Goal: Information Seeking & Learning: Learn about a topic

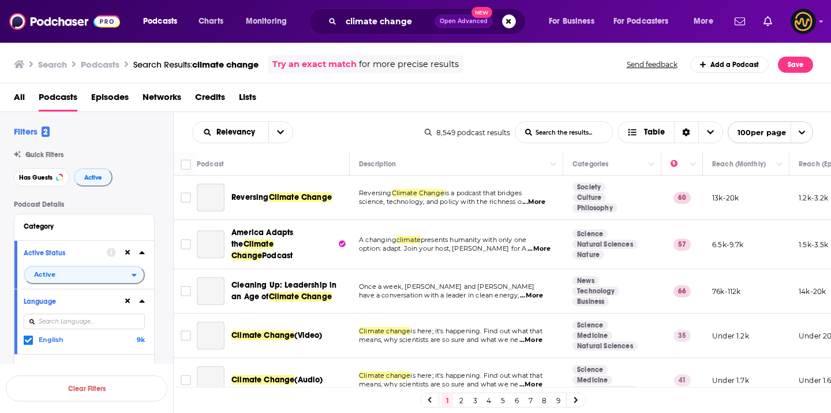
scroll to position [4413, 5]
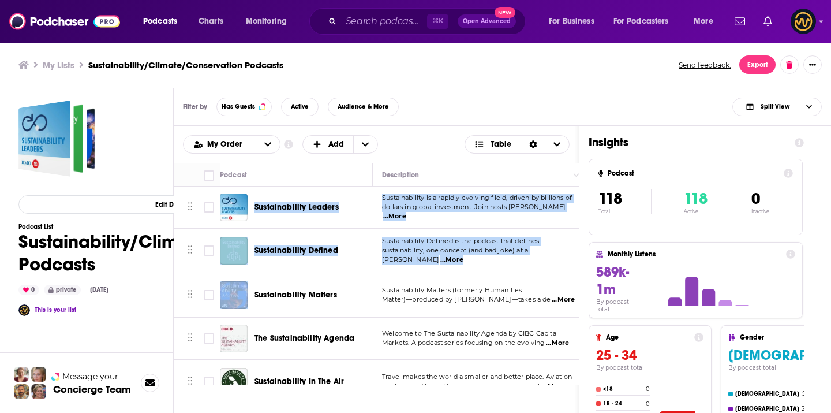
drag, startPoint x: 256, startPoint y: 189, endPoint x: 308, endPoint y: 274, distance: 99.5
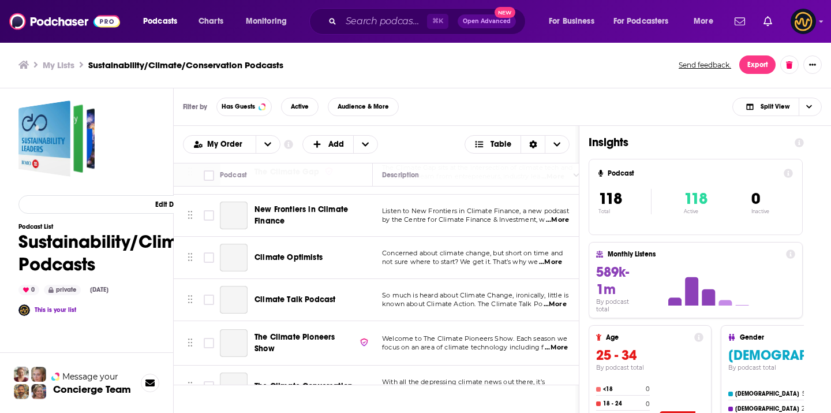
scroll to position [4969, 0]
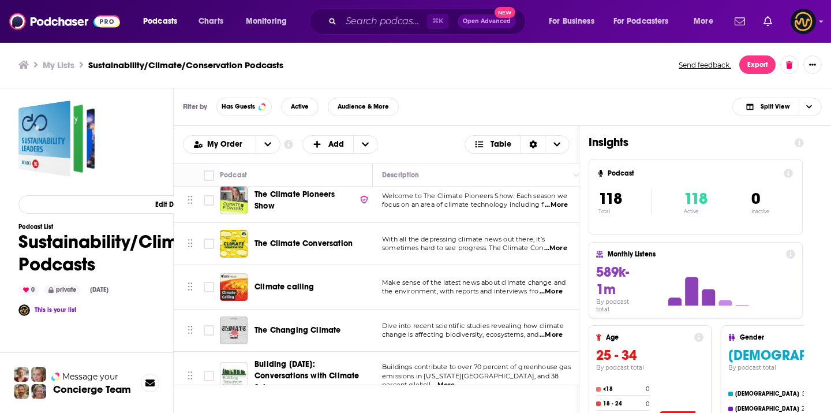
copy tbody "Sustainability Leaders Sustainability is a rapidly evolving field, driven by bi…"
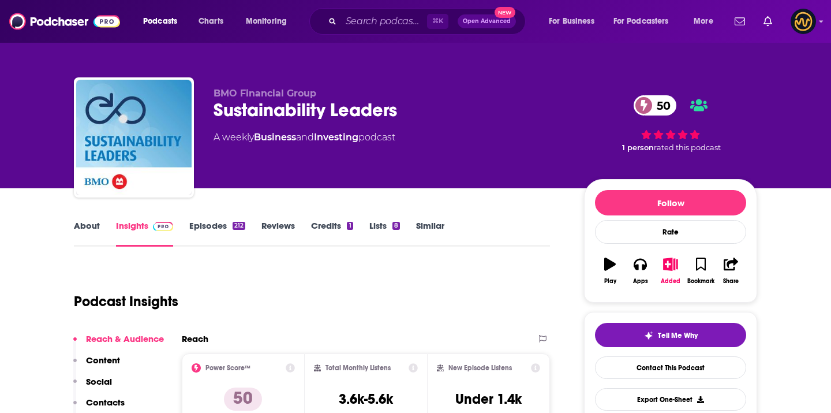
click at [239, 92] on span "BMO Financial Group" at bounding box center [265, 93] width 103 height 11
copy p "BMO Financial Group"
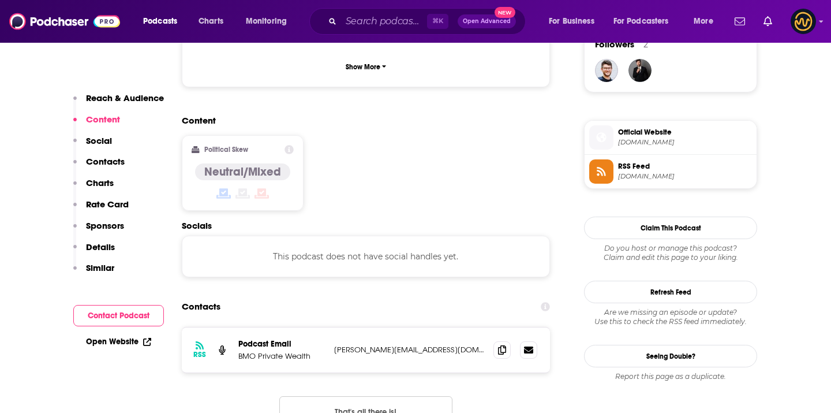
scroll to position [868, 0]
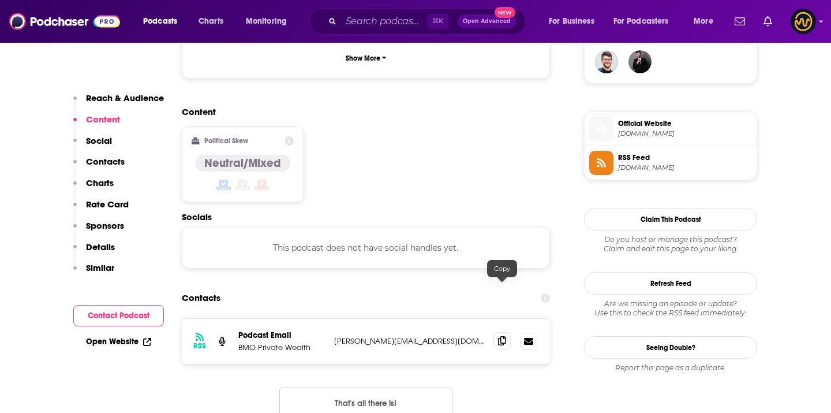
click at [506, 336] on icon at bounding box center [502, 340] width 8 height 9
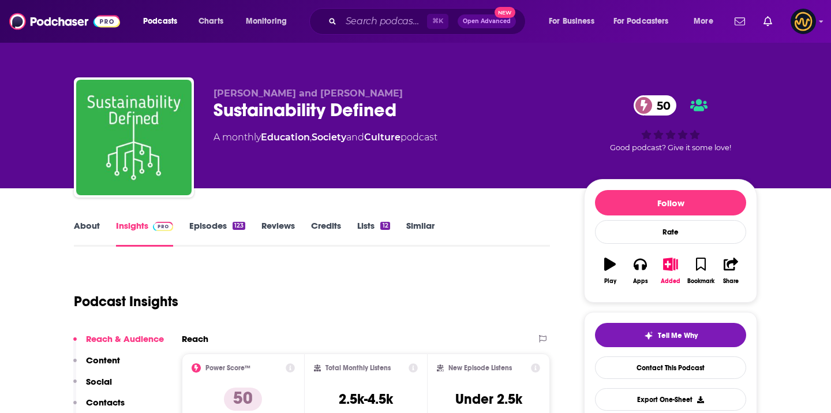
click at [311, 87] on div "Nethra Rajendran and Cecilia Rios Sustainability Defined 50 A monthly Education…" at bounding box center [415, 139] width 683 height 125
copy p "Nethra Rajendran and Cecilia Rios"
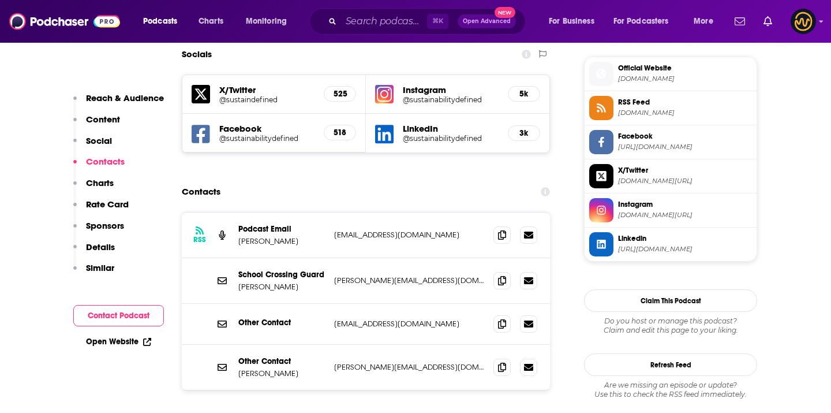
scroll to position [1033, 0]
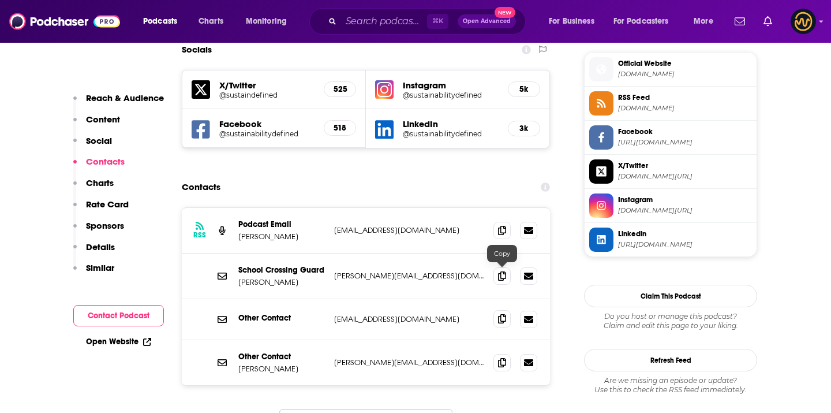
click at [502, 314] on icon at bounding box center [502, 318] width 8 height 9
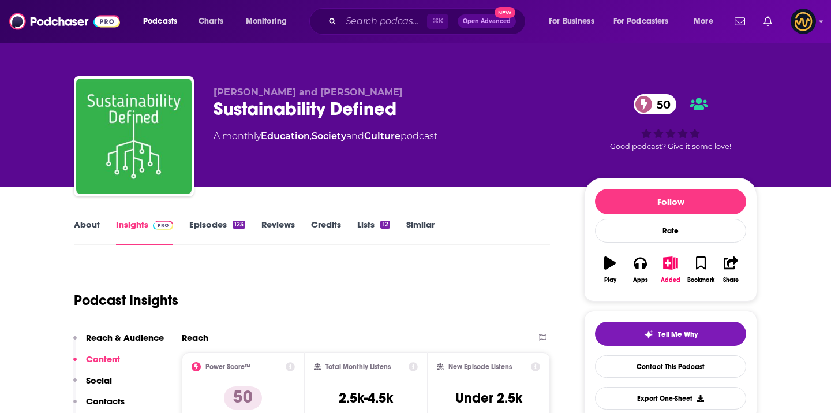
scroll to position [0, 0]
